Goal: Task Accomplishment & Management: Manage account settings

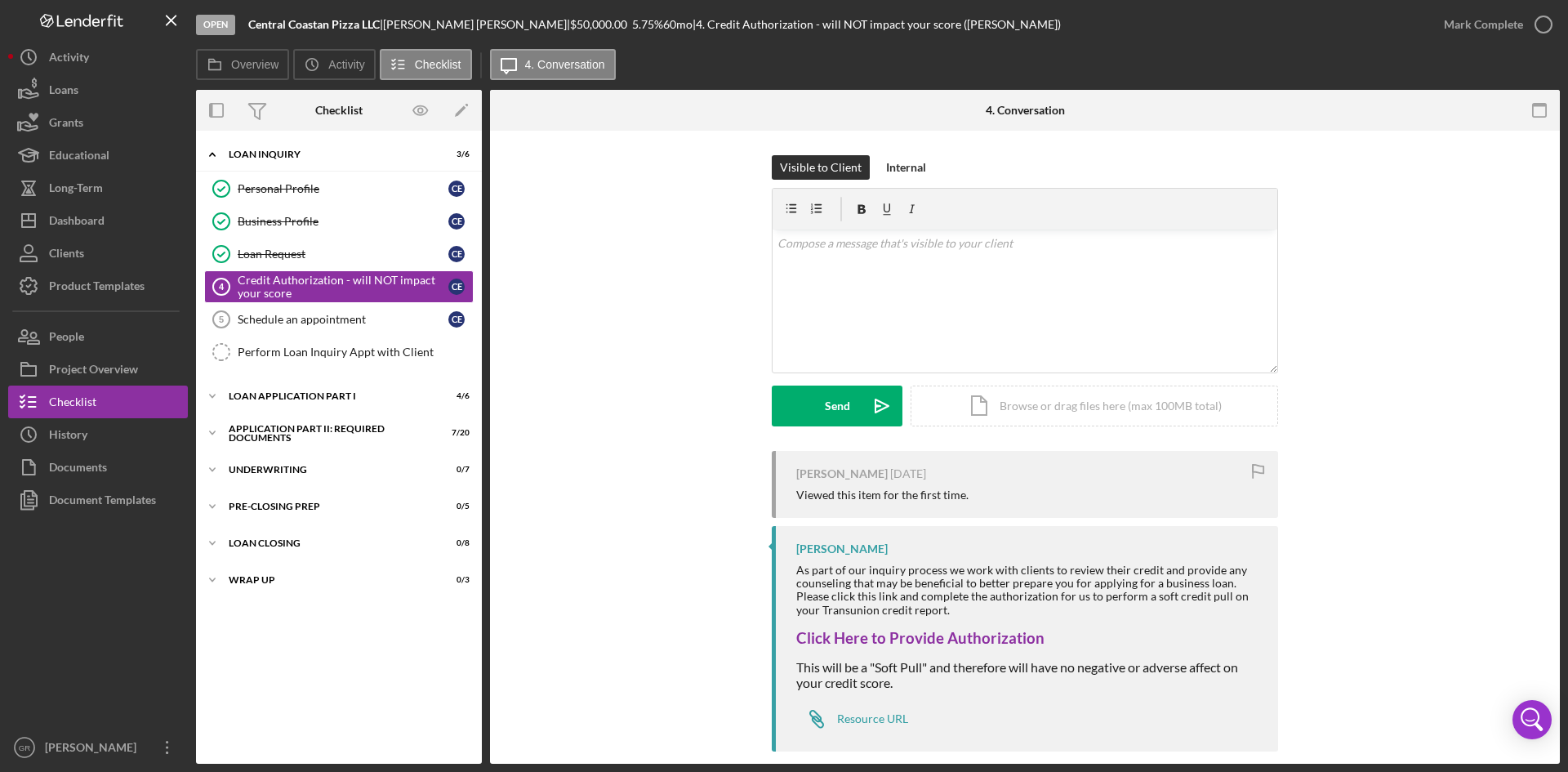
drag, startPoint x: 104, startPoint y: 736, endPoint x: 111, endPoint y: 711, distance: 26.0
click at [104, 736] on div "[PERSON_NAME]" at bounding box center [94, 749] width 106 height 37
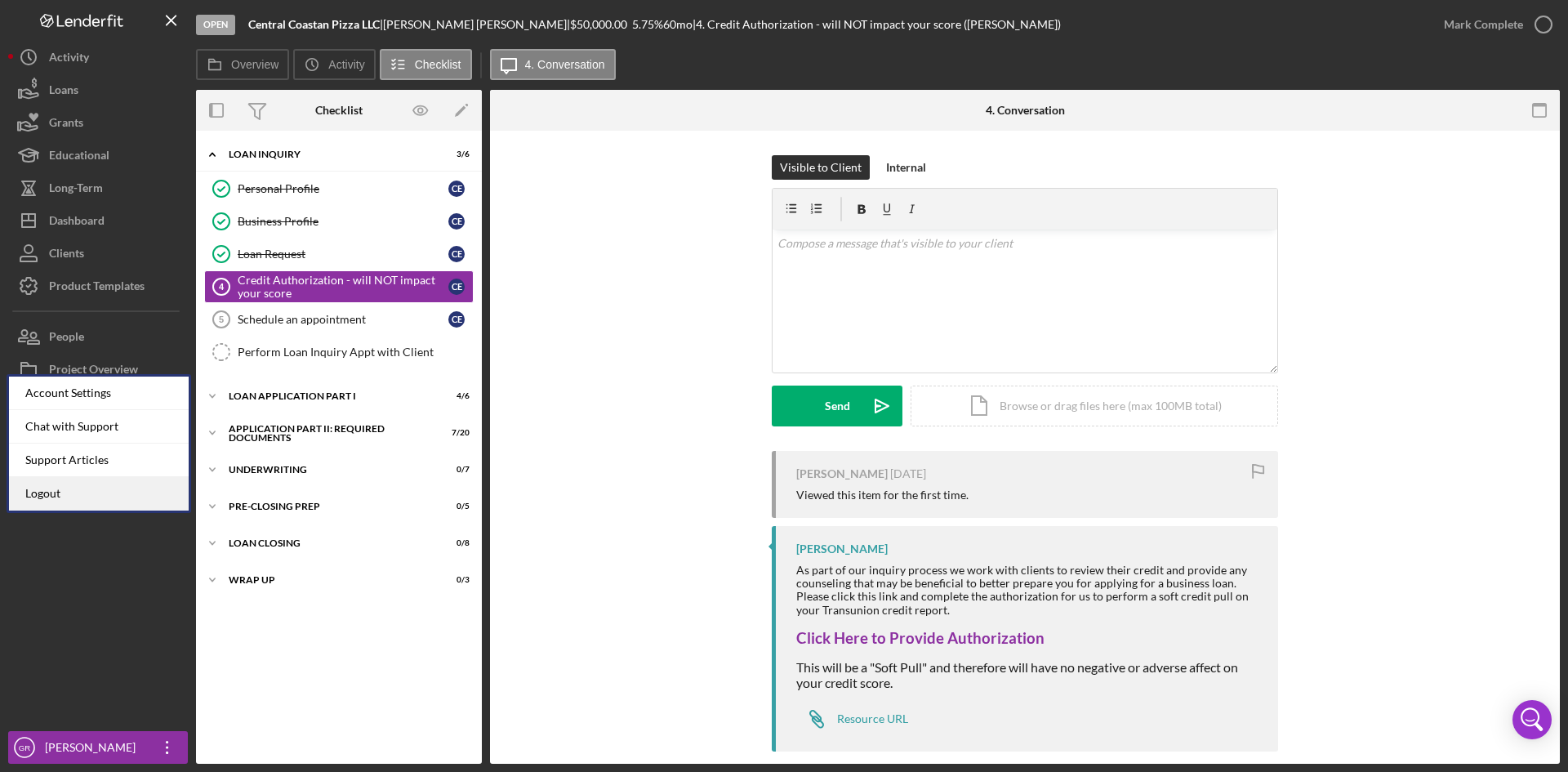
click at [154, 496] on link "Logout" at bounding box center [99, 494] width 180 height 34
